Goal: Information Seeking & Learning: Learn about a topic

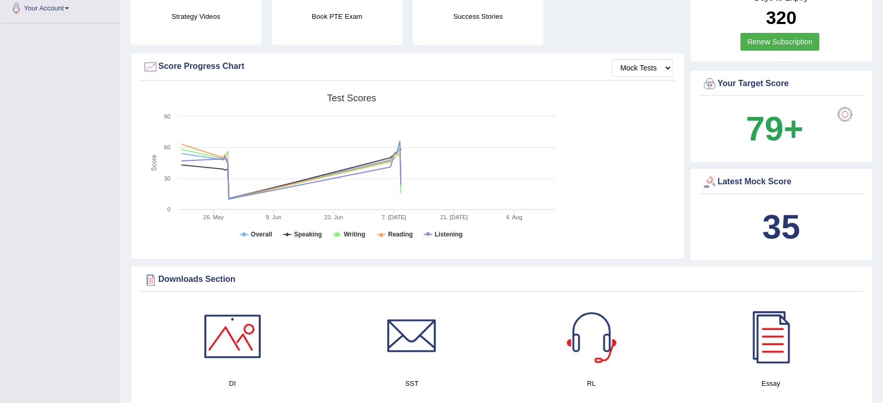
scroll to position [261, 0]
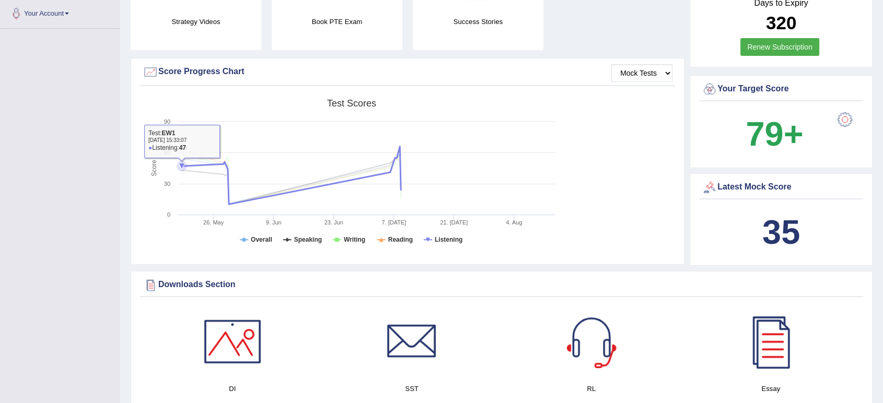
click at [200, 166] on icon at bounding box center [291, 175] width 229 height 58
click at [182, 166] on icon at bounding box center [182, 166] width 6 height 6
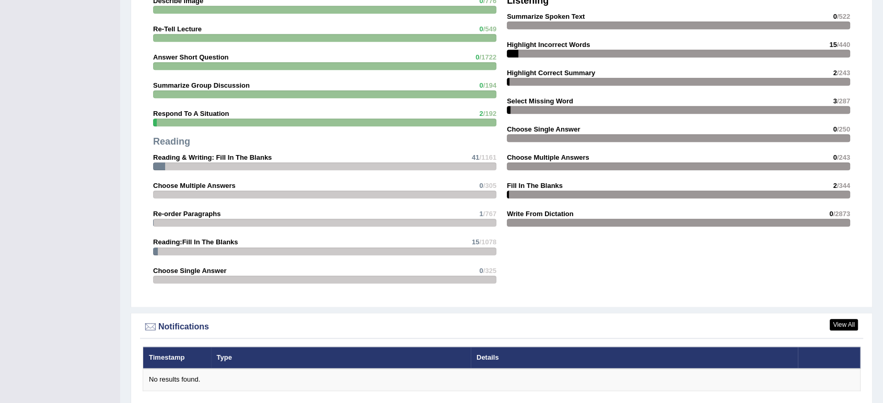
scroll to position [16, 0]
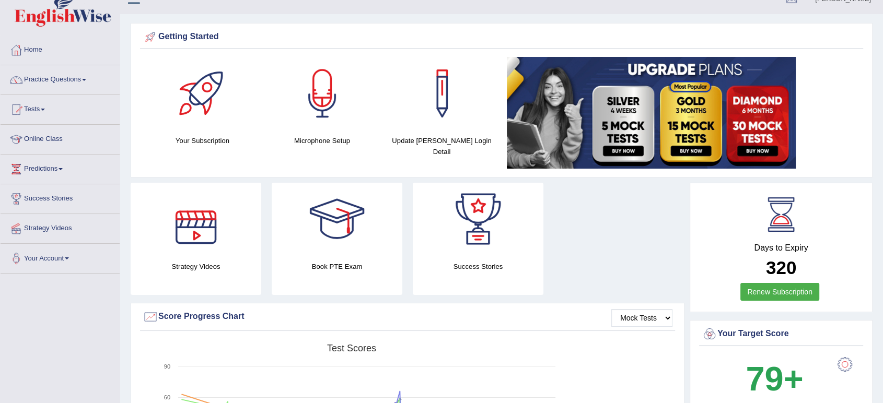
click at [198, 228] on div at bounding box center [195, 219] width 73 height 73
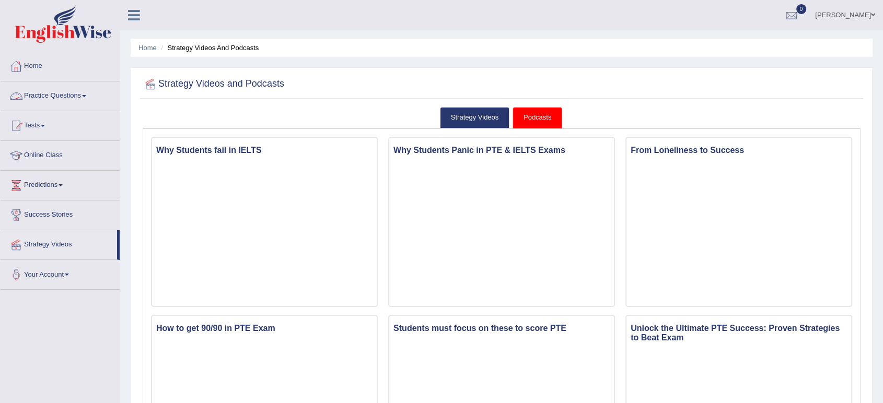
click at [46, 91] on link "Practice Questions" at bounding box center [60, 94] width 119 height 26
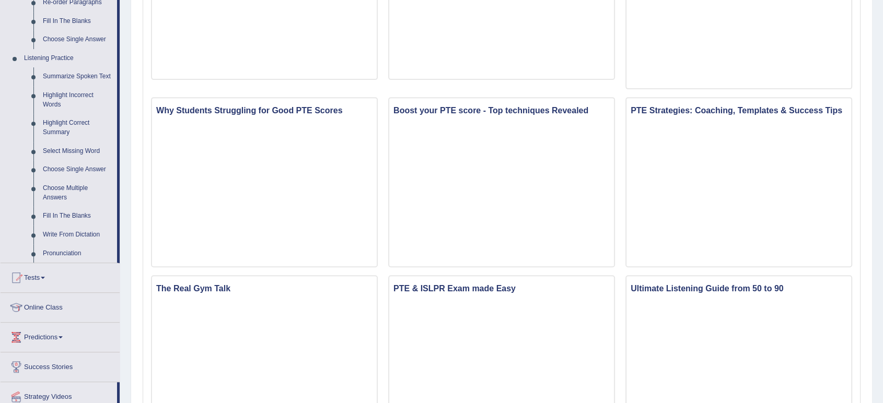
scroll to position [407, 0]
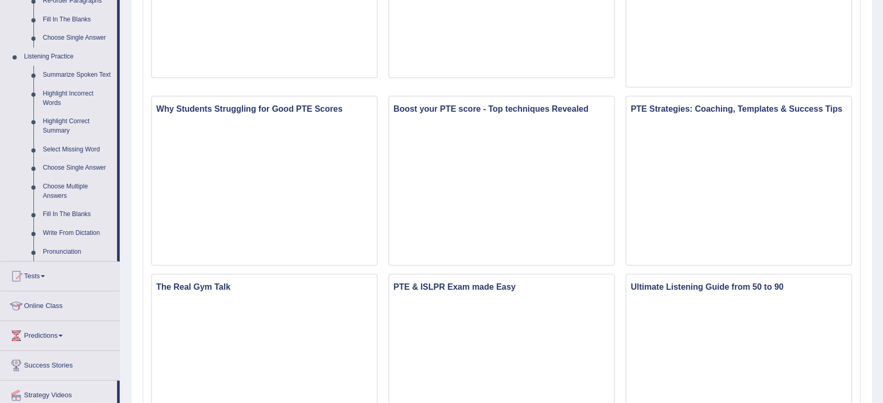
click at [71, 209] on link "Fill In The Blanks" at bounding box center [77, 214] width 79 height 19
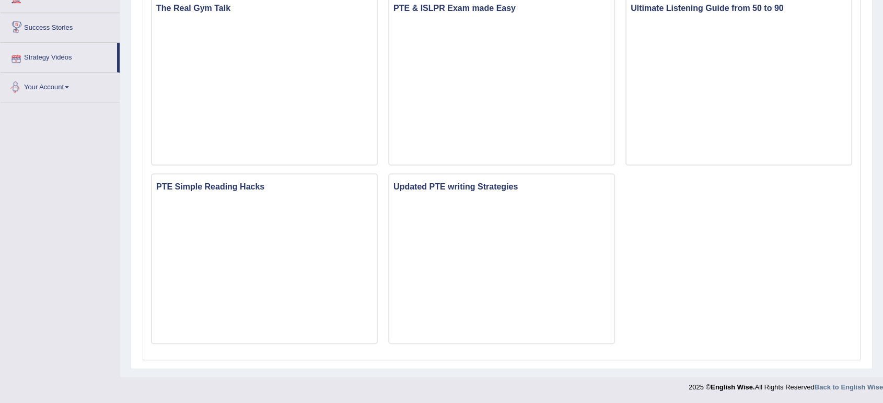
scroll to position [607, 0]
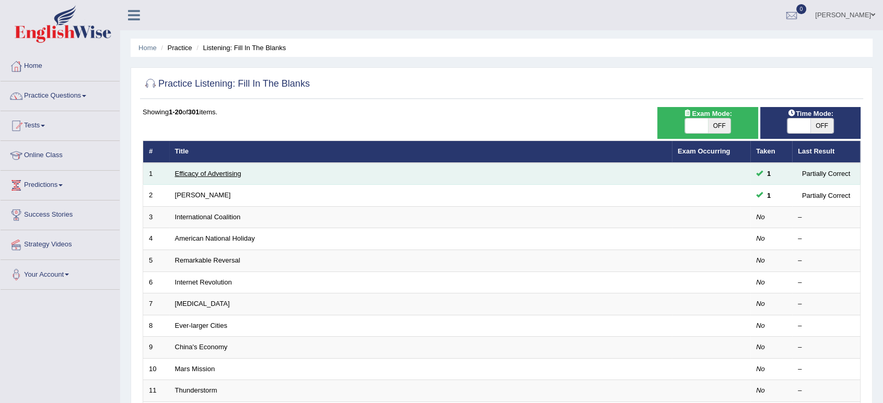
click at [217, 171] on link "Efficacy of Advertising" at bounding box center [208, 174] width 66 height 8
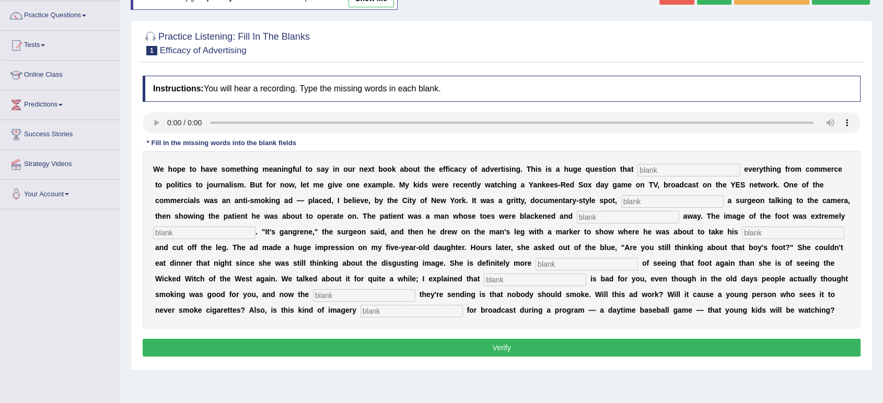
scroll to position [87, 0]
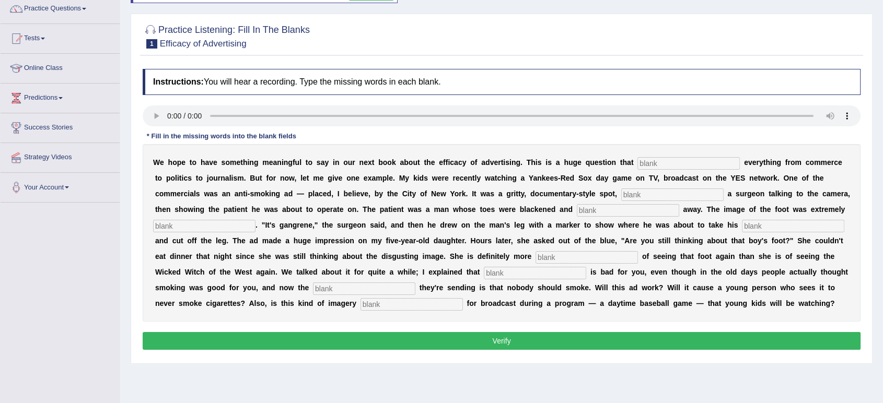
click at [645, 160] on input "text" at bounding box center [688, 163] width 102 height 13
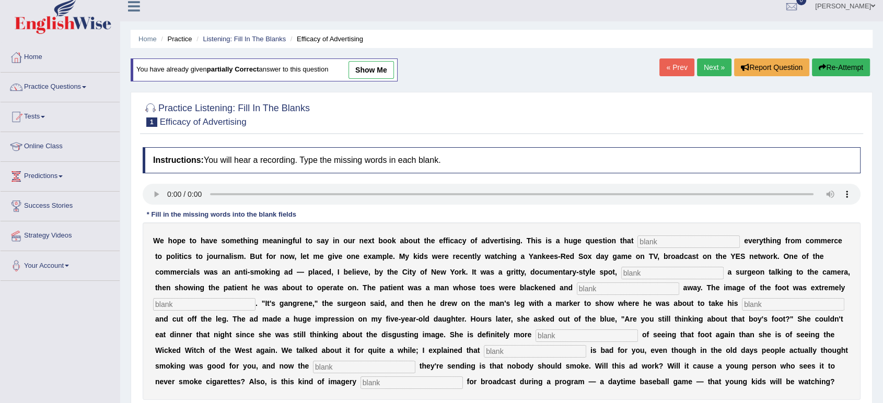
scroll to position [0, 0]
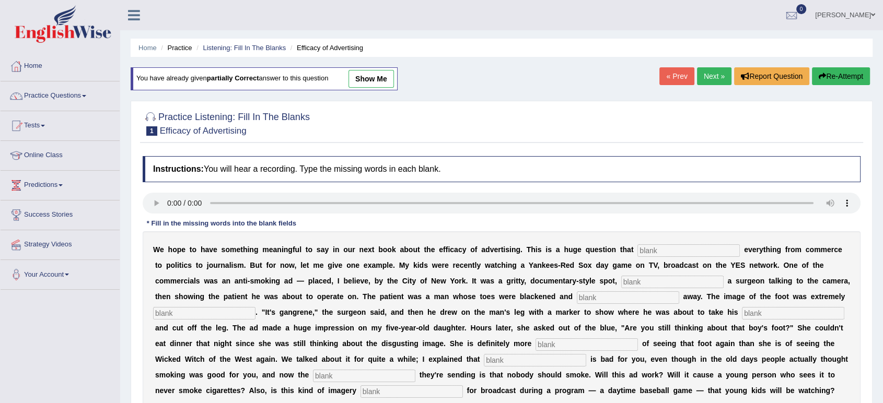
click at [646, 248] on input "text" at bounding box center [688, 250] width 102 height 13
click at [33, 189] on link "Predictions" at bounding box center [60, 184] width 119 height 26
click at [37, 206] on link "Latest Predictions" at bounding box center [68, 209] width 98 height 19
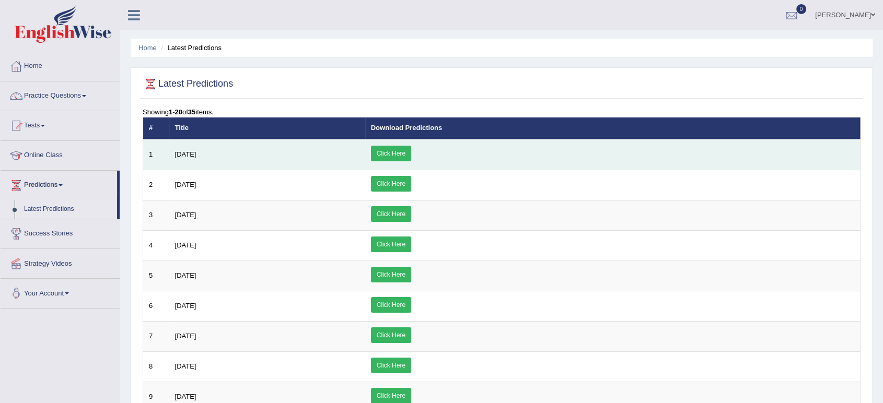
click at [411, 156] on link "Click Here" at bounding box center [391, 154] width 40 height 16
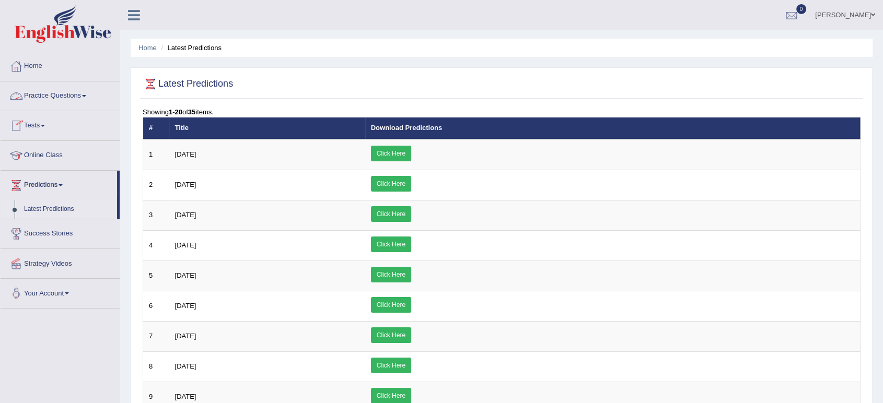
click at [46, 100] on link "Practice Questions" at bounding box center [60, 94] width 119 height 26
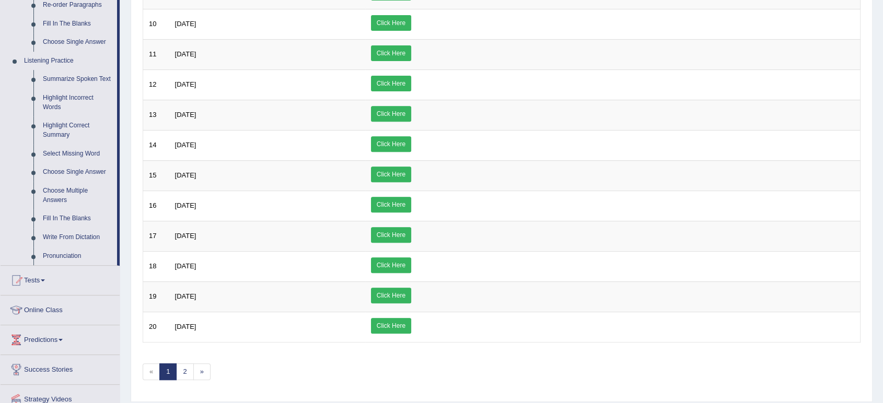
scroll to position [422, 0]
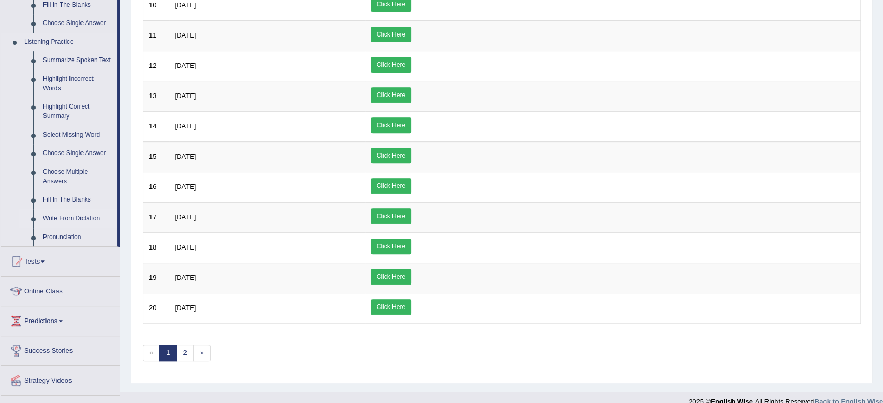
click at [59, 214] on link "Write From Dictation" at bounding box center [77, 218] width 79 height 19
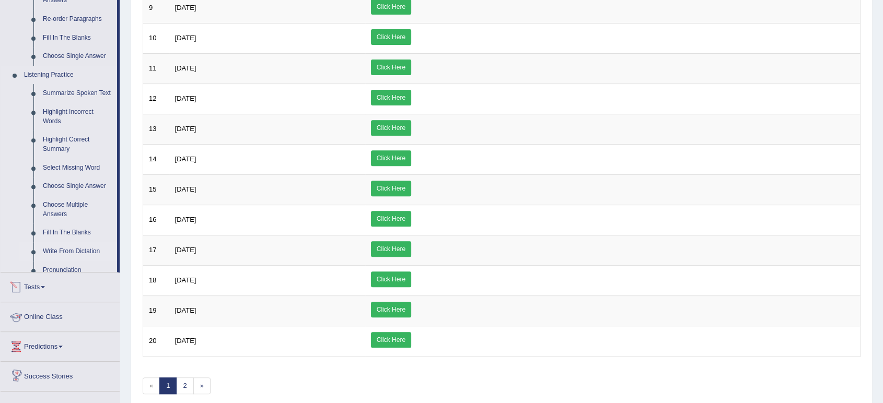
scroll to position [432, 0]
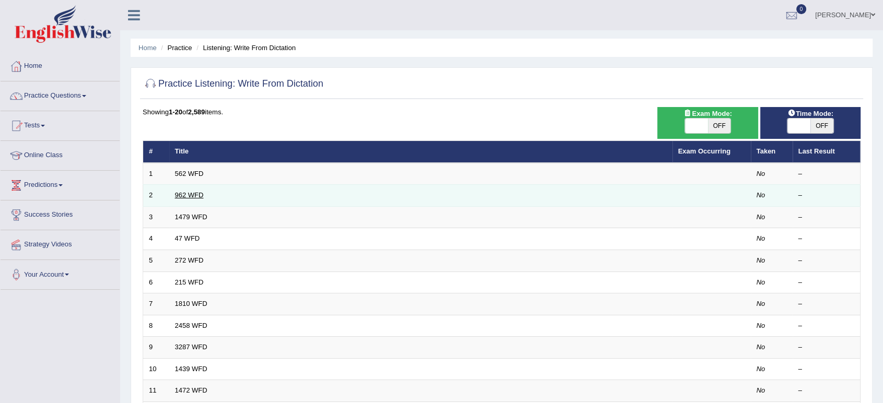
click at [189, 194] on link "962 WFD" at bounding box center [189, 195] width 29 height 8
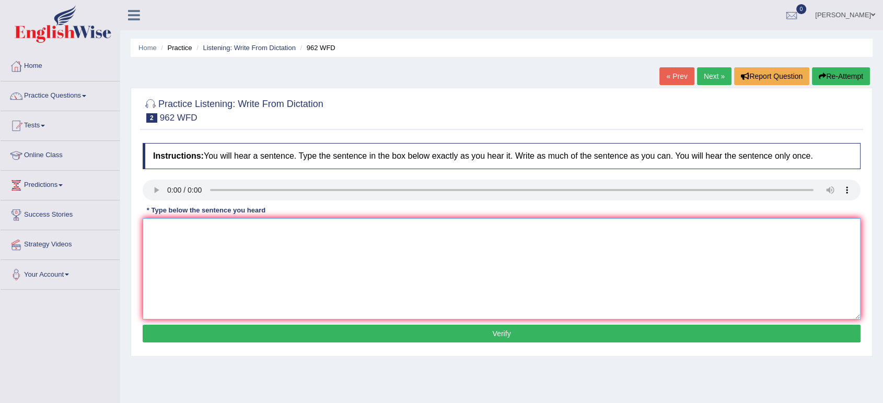
click at [251, 262] on textarea at bounding box center [502, 268] width 718 height 101
type textarea "If you have any questions, please raise your hands."
click at [309, 336] on button "Verify" at bounding box center [502, 334] width 718 height 18
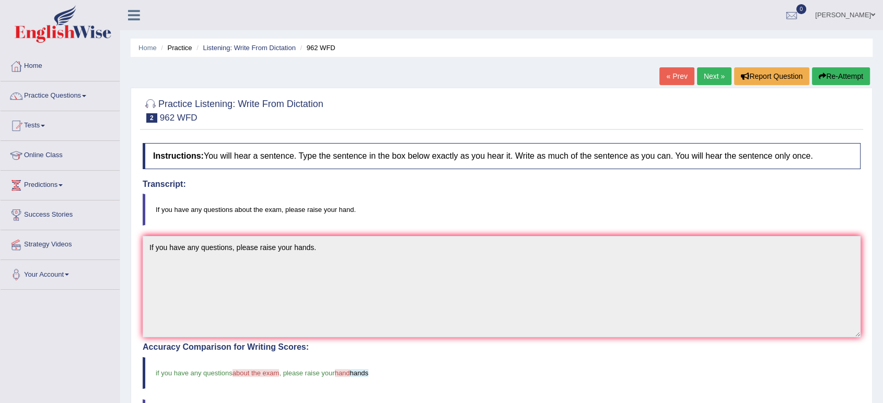
click at [836, 75] on button "Re-Attempt" at bounding box center [841, 76] width 58 height 18
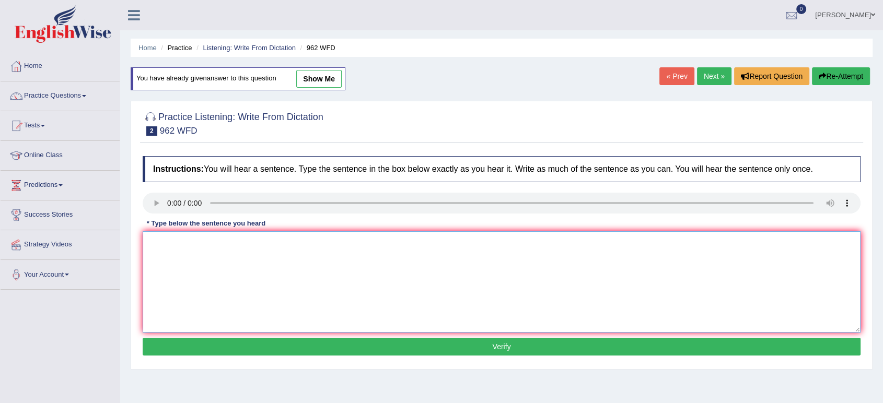
click at [364, 252] on textarea at bounding box center [502, 281] width 718 height 101
type textarea "i"
click at [232, 244] on textarea "If you have any questions, please raise your hands." at bounding box center [502, 281] width 718 height 101
click at [312, 241] on textarea "If you have any questions, please raise your hands." at bounding box center [502, 281] width 718 height 101
click at [313, 242] on textarea "If you have any questions, please raise your hands." at bounding box center [502, 281] width 718 height 101
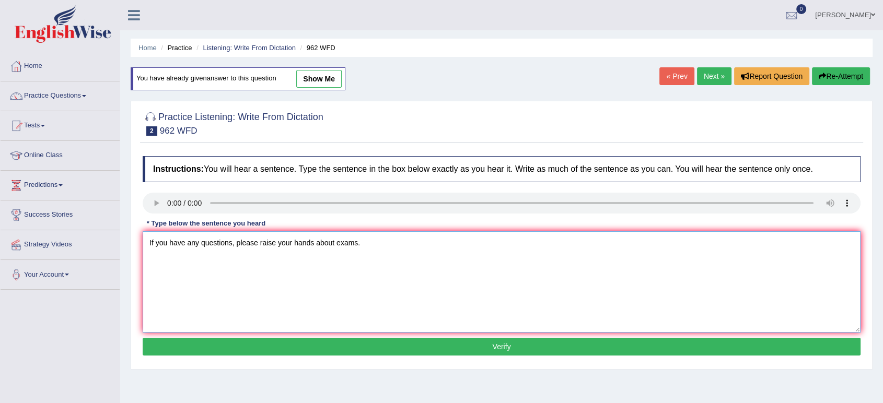
type textarea "If you have any questions, please raise your hands about exams."
click at [344, 348] on button "Verify" at bounding box center [502, 347] width 718 height 18
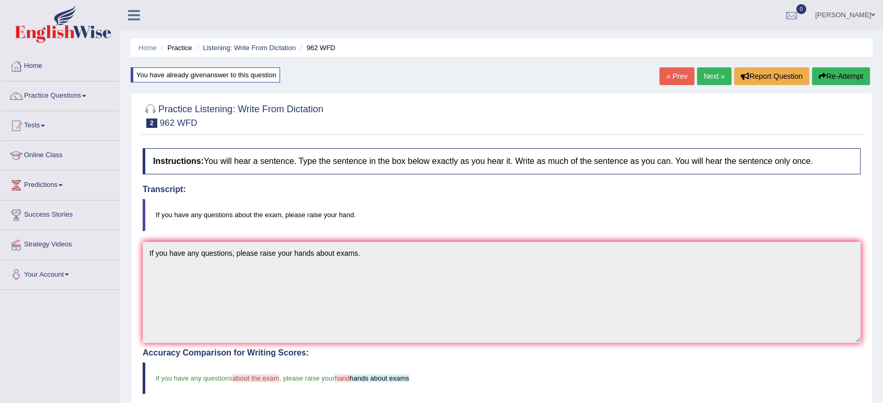
click at [714, 72] on link "Next »" at bounding box center [714, 76] width 34 height 18
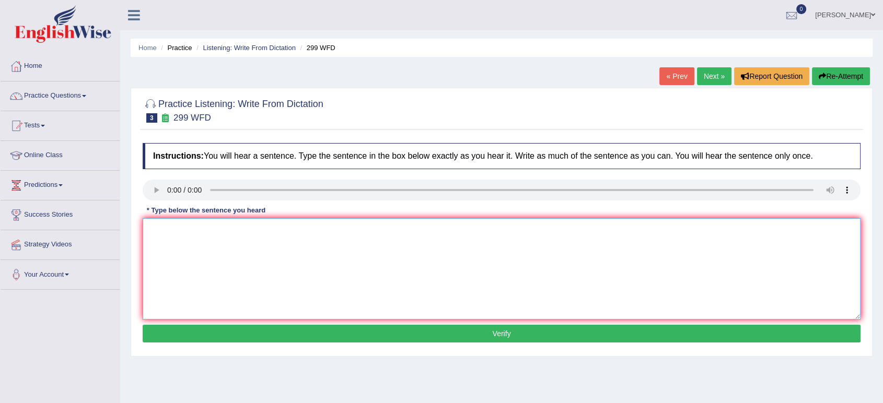
click at [201, 247] on textarea at bounding box center [502, 268] width 718 height 101
type textarea "Student representatives will be visiting the class with boarding pass."
click at [230, 337] on button "Verify" at bounding box center [502, 334] width 718 height 18
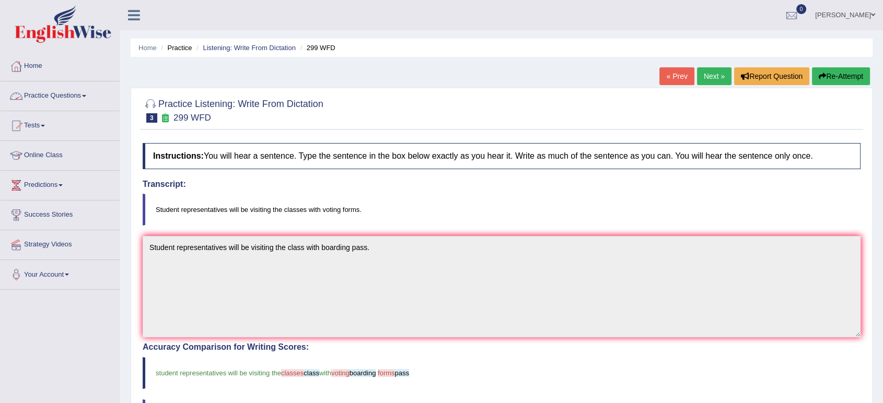
click at [74, 92] on link "Practice Questions" at bounding box center [60, 94] width 119 height 26
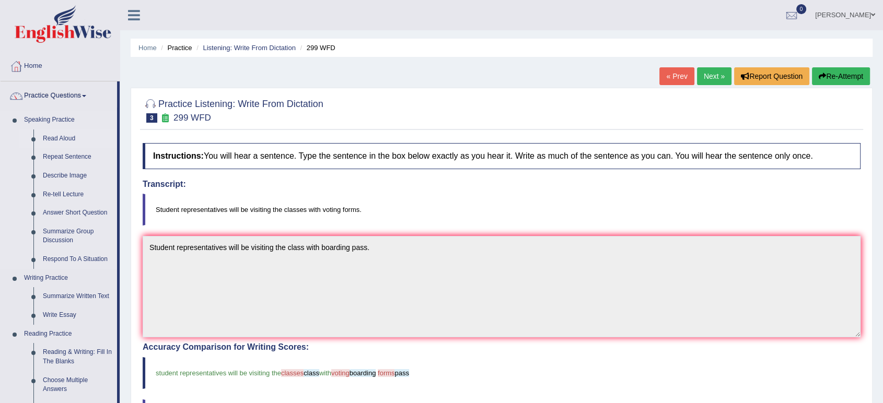
click at [50, 137] on link "Read Aloud" at bounding box center [77, 139] width 79 height 19
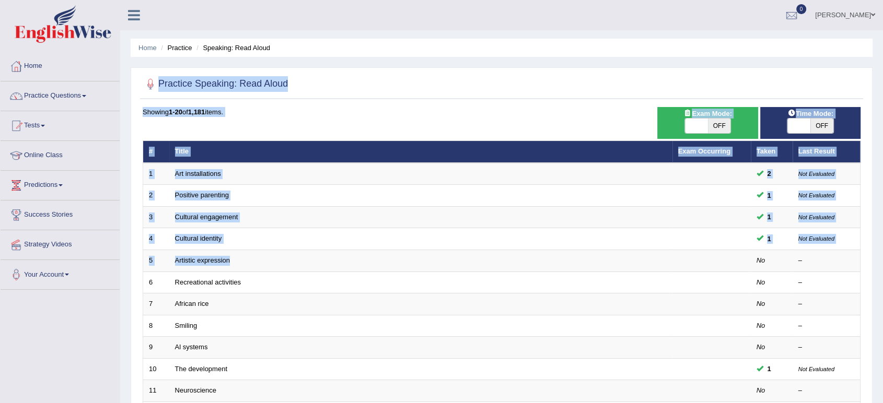
drag, startPoint x: 286, startPoint y: 265, endPoint x: 258, endPoint y: 57, distance: 209.3
click at [258, 107] on div "Showing 1-20 of 1,181 items. # Title Exam Occurring Taken Last Result 1 Art ins…" at bounding box center [502, 378] width 718 height 542
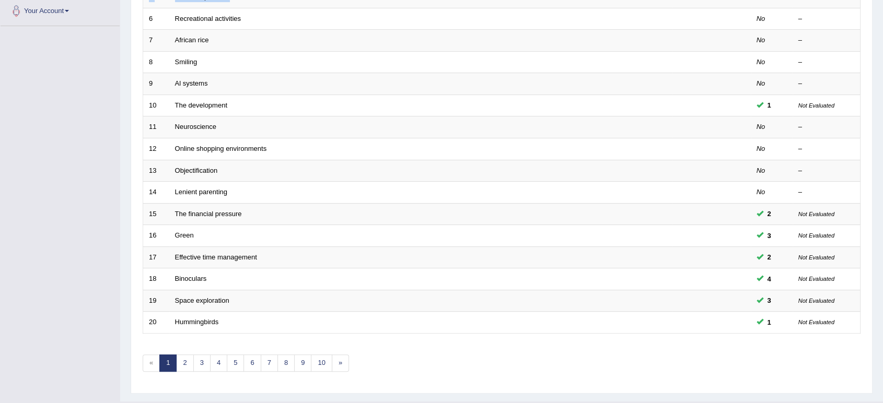
scroll to position [287, 0]
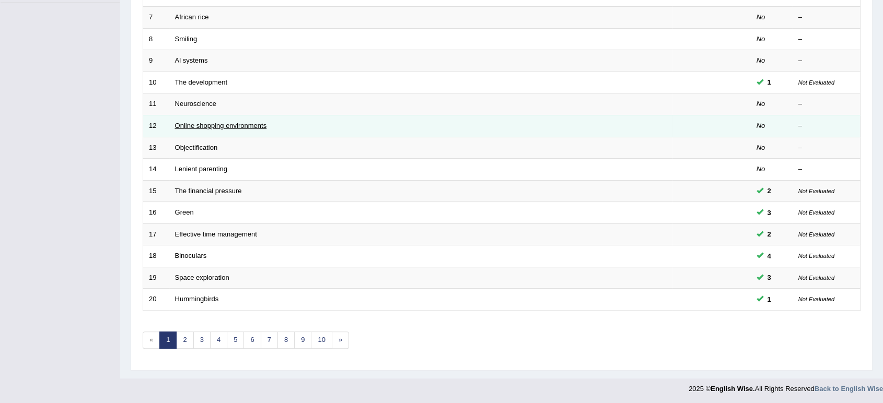
click at [232, 122] on link "Online shopping environments" at bounding box center [221, 126] width 92 height 8
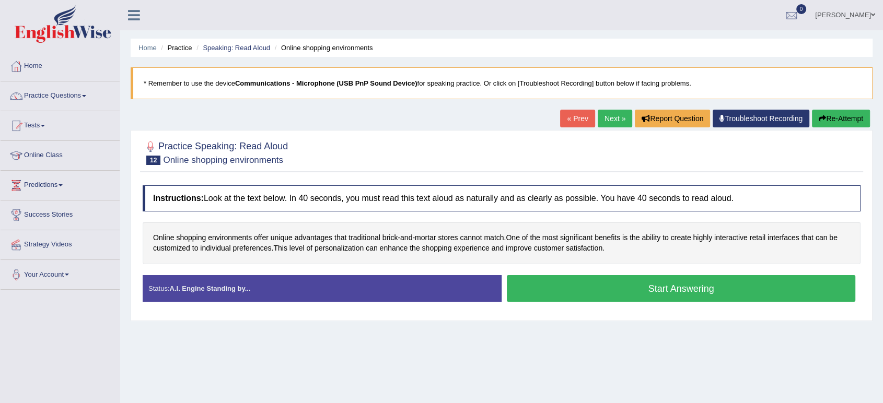
click at [557, 280] on button "Start Answering" at bounding box center [681, 288] width 348 height 27
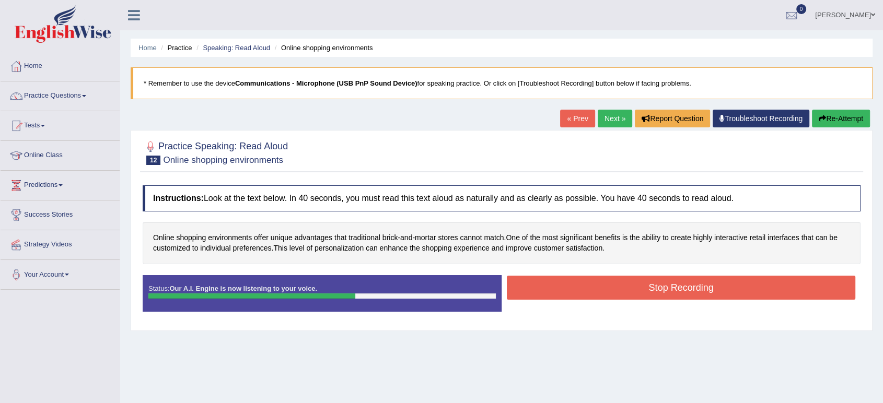
click at [557, 280] on button "Stop Recording" at bounding box center [681, 288] width 348 height 24
